Goal: Transaction & Acquisition: Purchase product/service

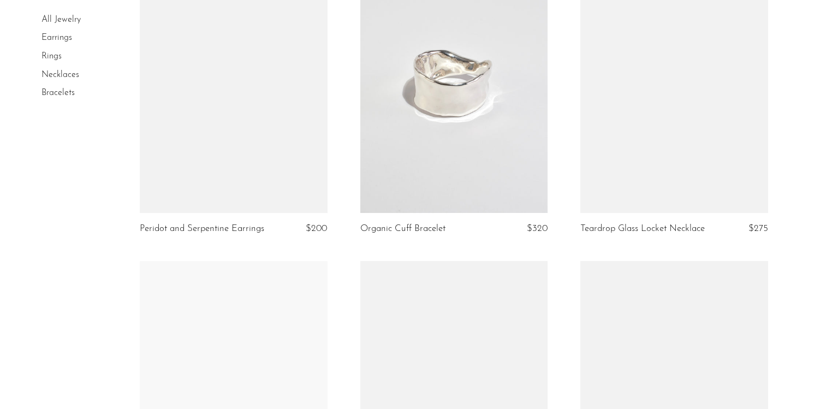
scroll to position [1397, 0]
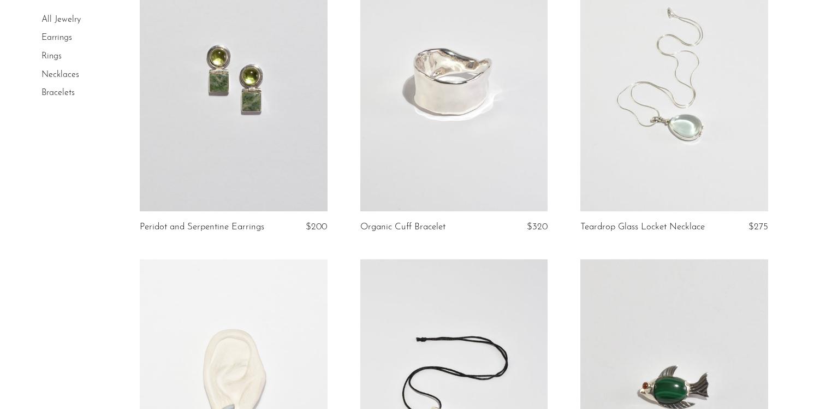
click at [652, 132] on link at bounding box center [675, 79] width 188 height 263
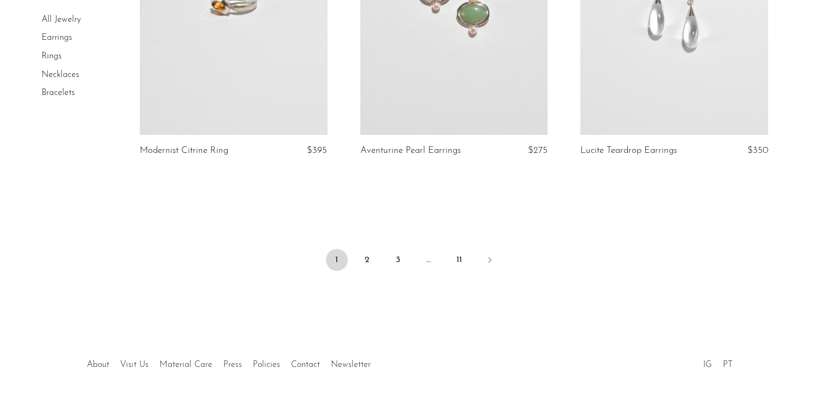
scroll to position [3731, 0]
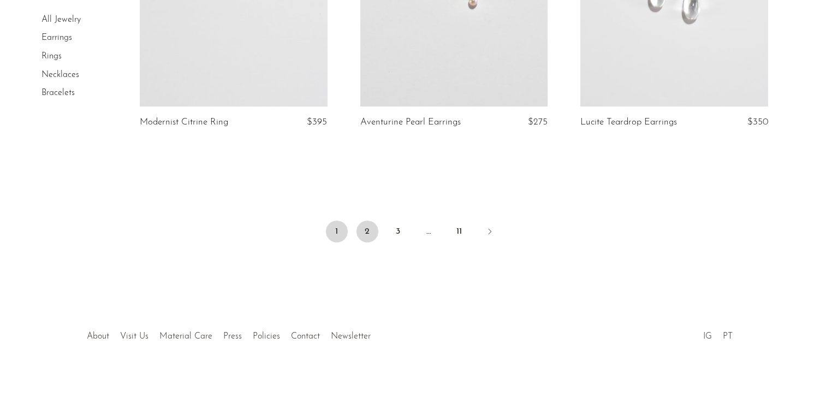
click at [366, 233] on link "2" at bounding box center [368, 232] width 22 height 22
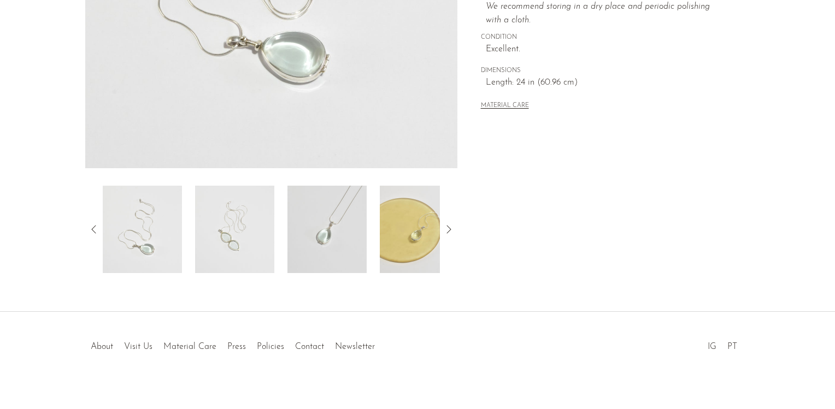
scroll to position [302, 0]
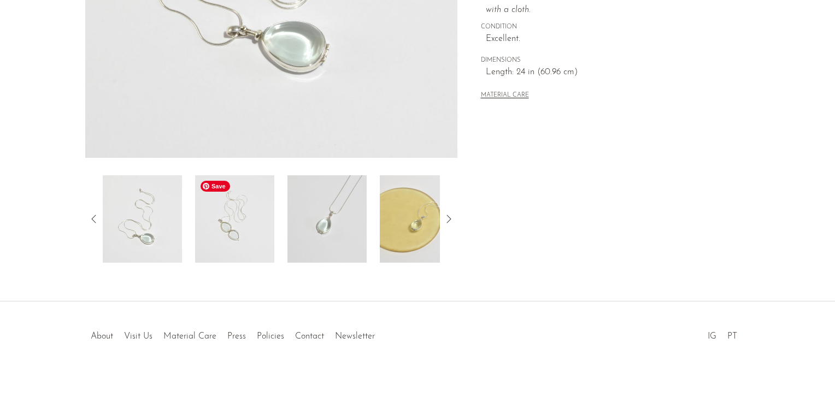
click at [226, 236] on img at bounding box center [234, 218] width 79 height 87
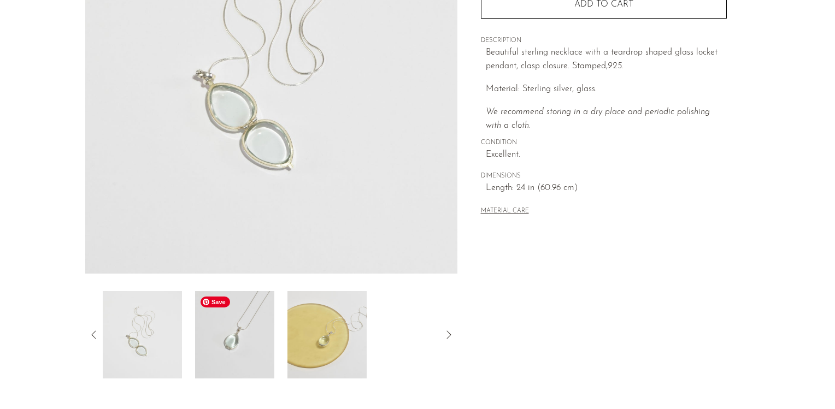
scroll to position [196, 0]
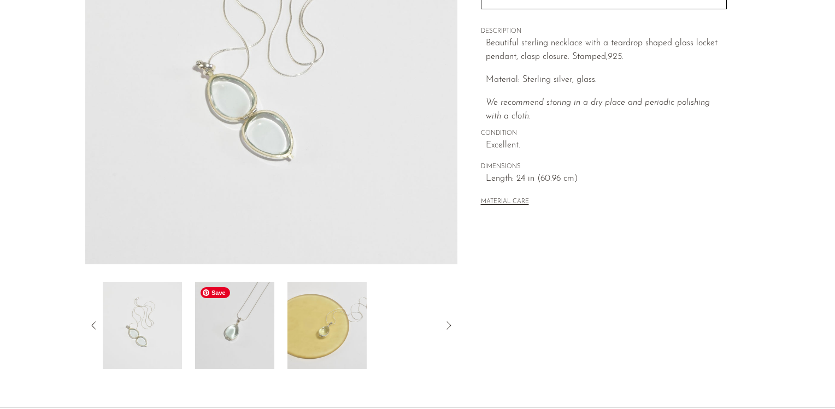
click at [243, 338] on img at bounding box center [234, 325] width 79 height 87
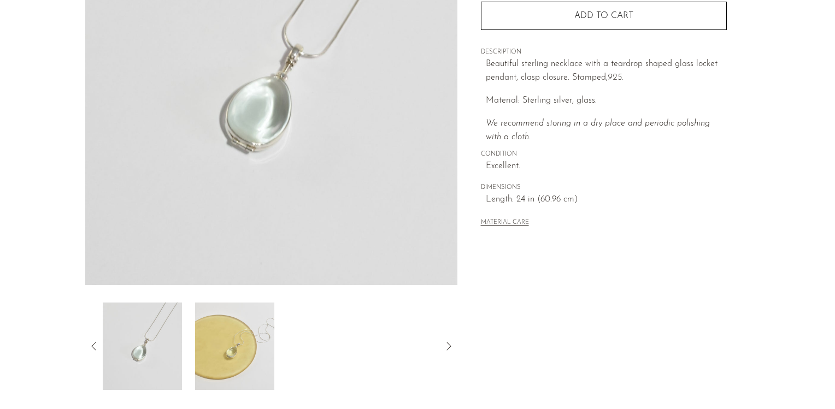
scroll to position [178, 0]
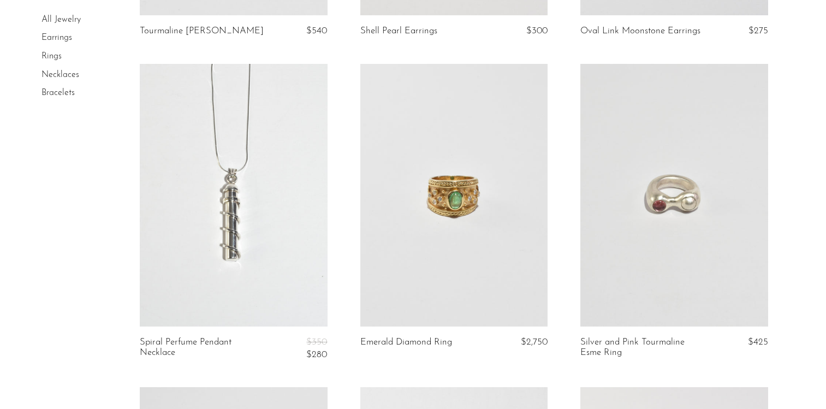
scroll to position [984, 0]
